Goal: Navigation & Orientation: Find specific page/section

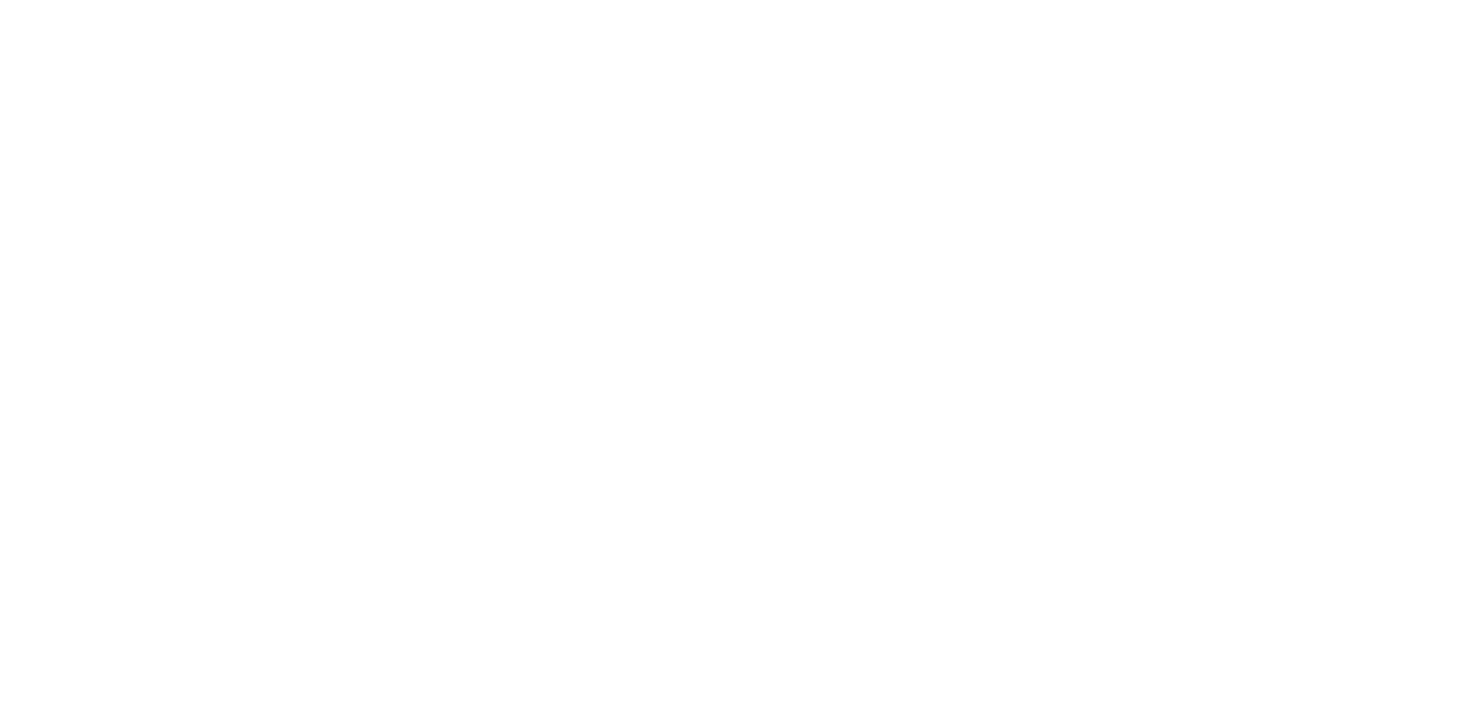
click at [461, 294] on div "Alloy" at bounding box center [732, 360] width 1464 height 721
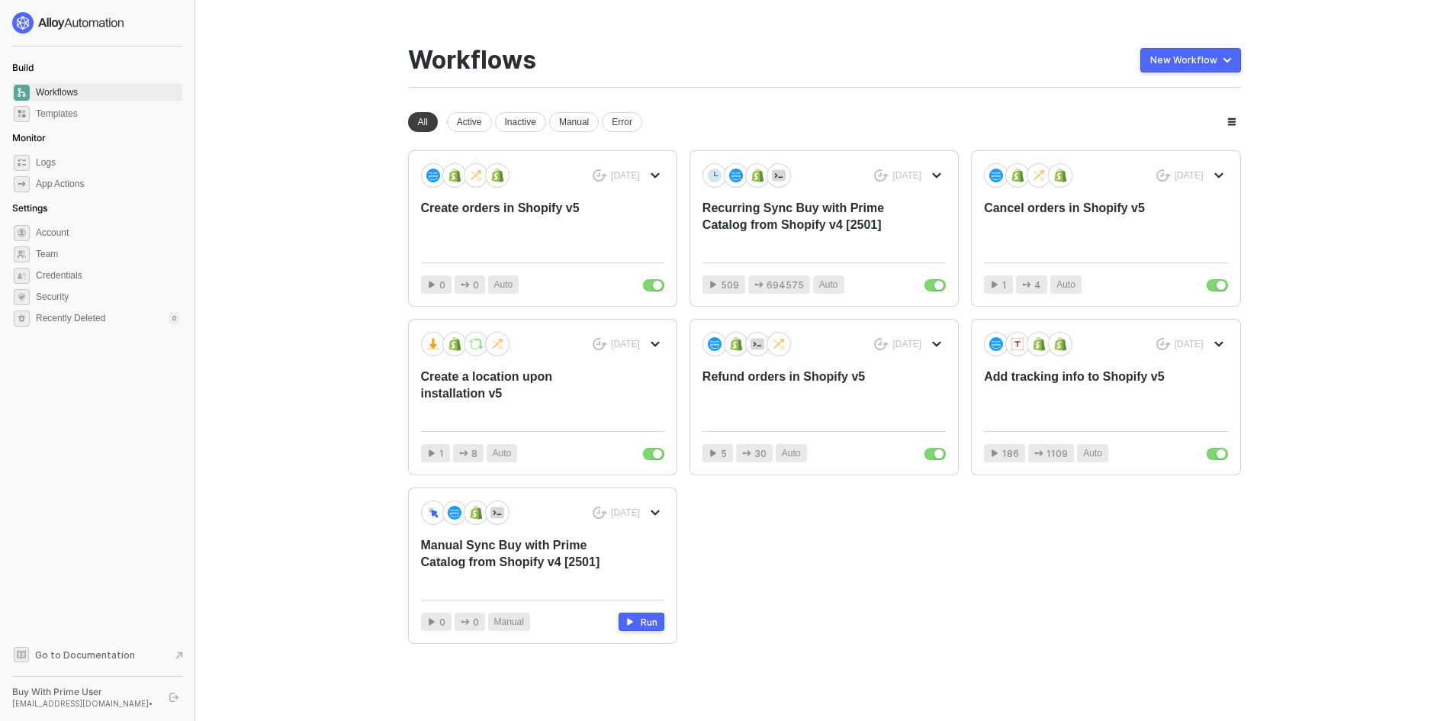
click at [36, 18] on img at bounding box center [68, 22] width 113 height 21
click at [86, 691] on div "Buy With Prime User" at bounding box center [83, 692] width 143 height 12
click at [172, 699] on icon "logout" at bounding box center [173, 696] width 9 height 9
